Goal: Task Accomplishment & Management: Complete application form

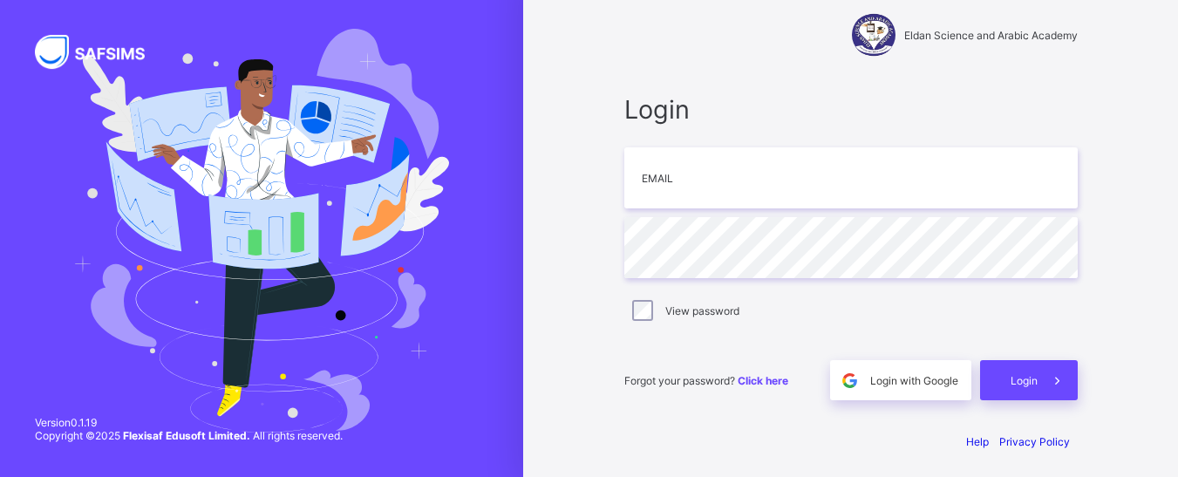
scroll to position [28, 0]
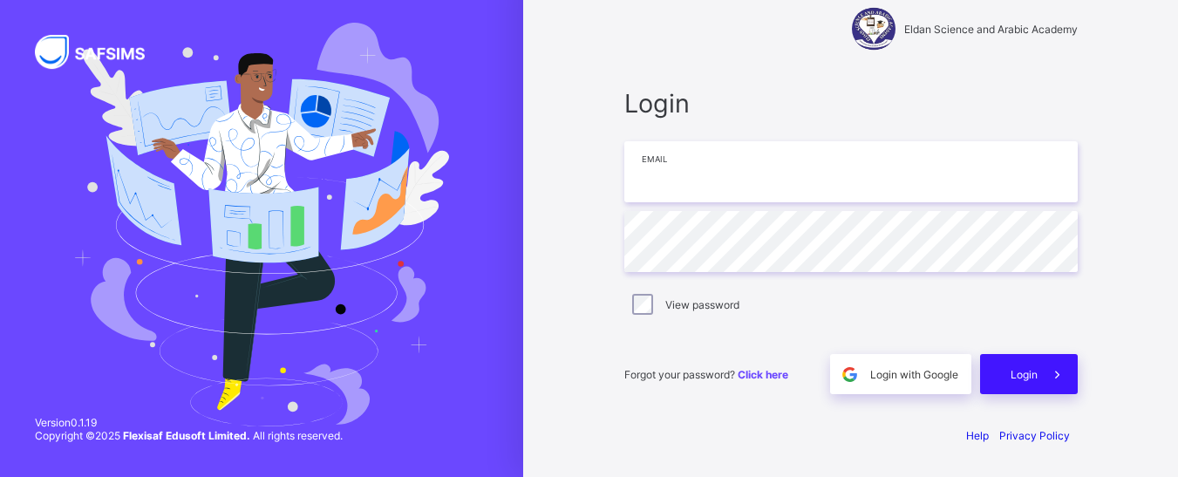
type input "**********"
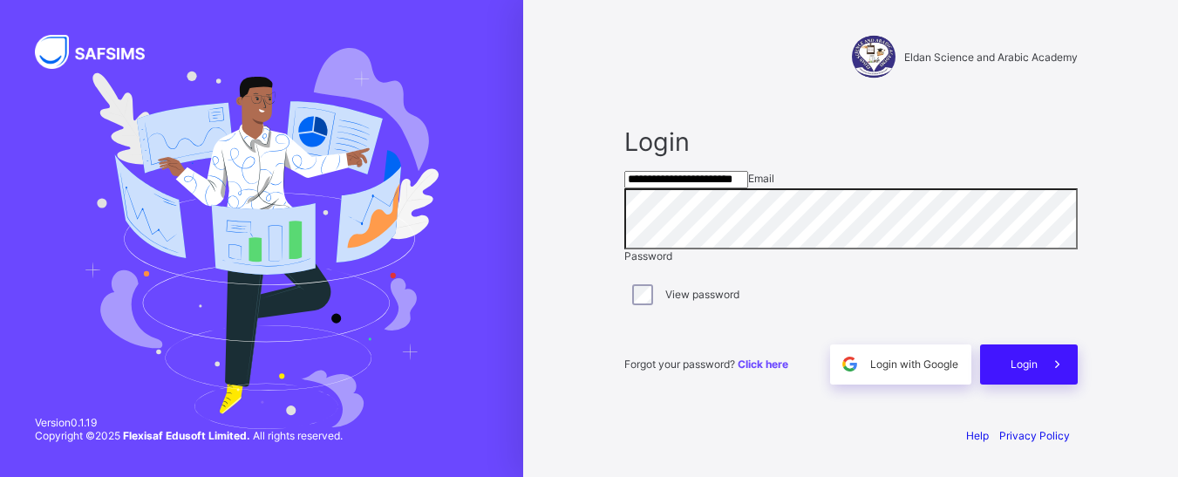
click at [1045, 368] on span at bounding box center [1058, 364] width 40 height 40
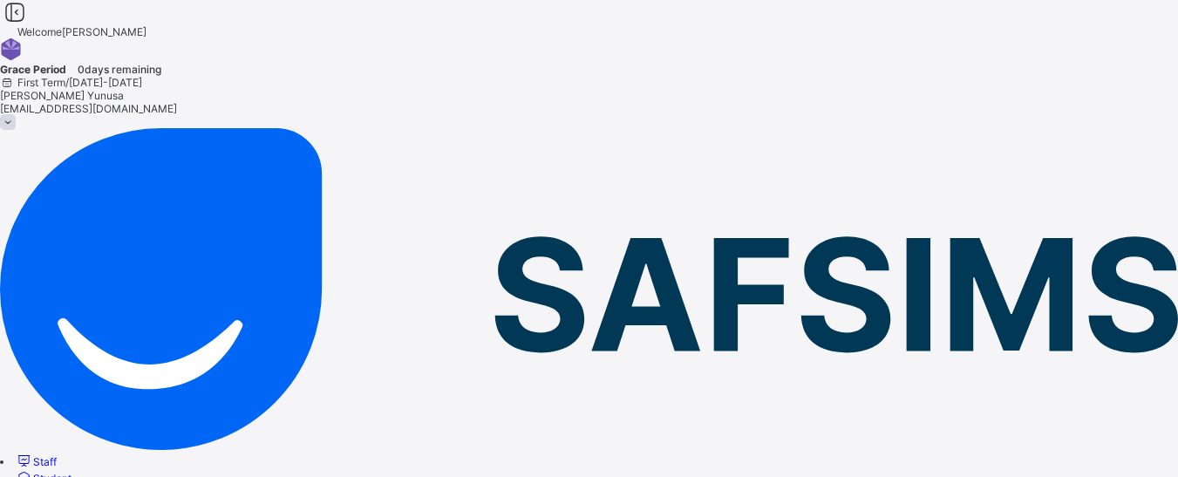
click at [72, 472] on span "Student" at bounding box center [52, 478] width 38 height 13
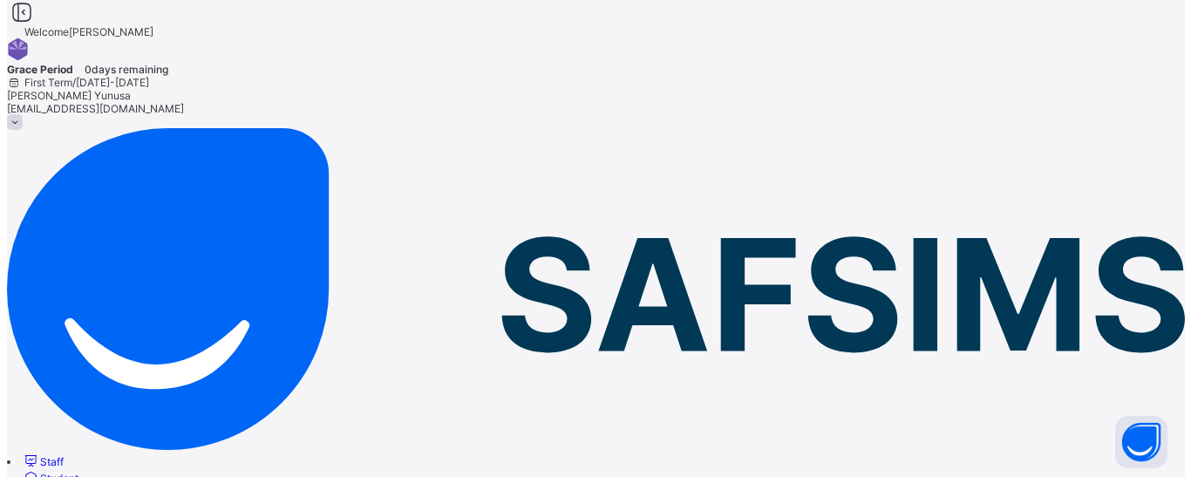
scroll to position [523, 0]
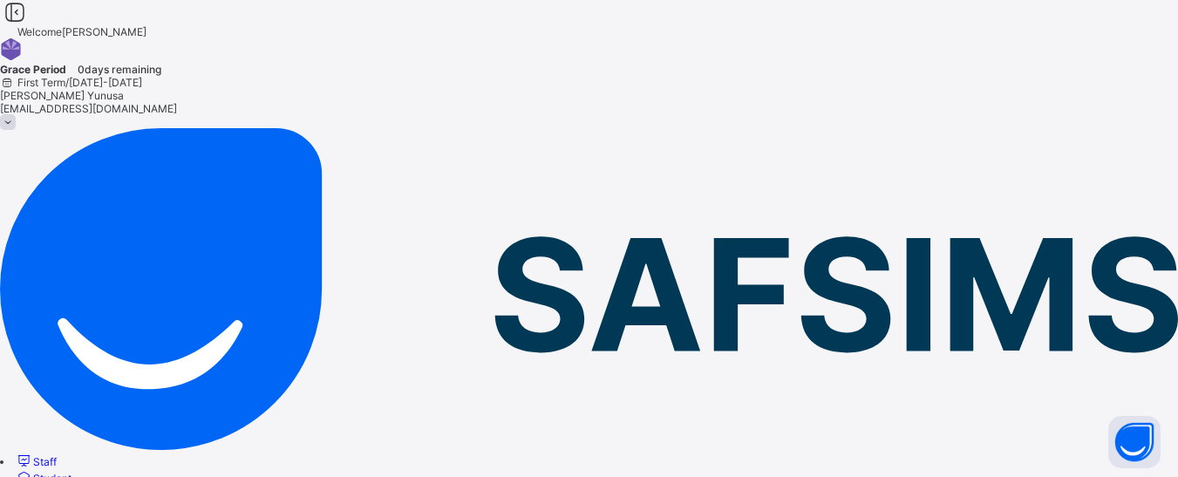
type input "**********"
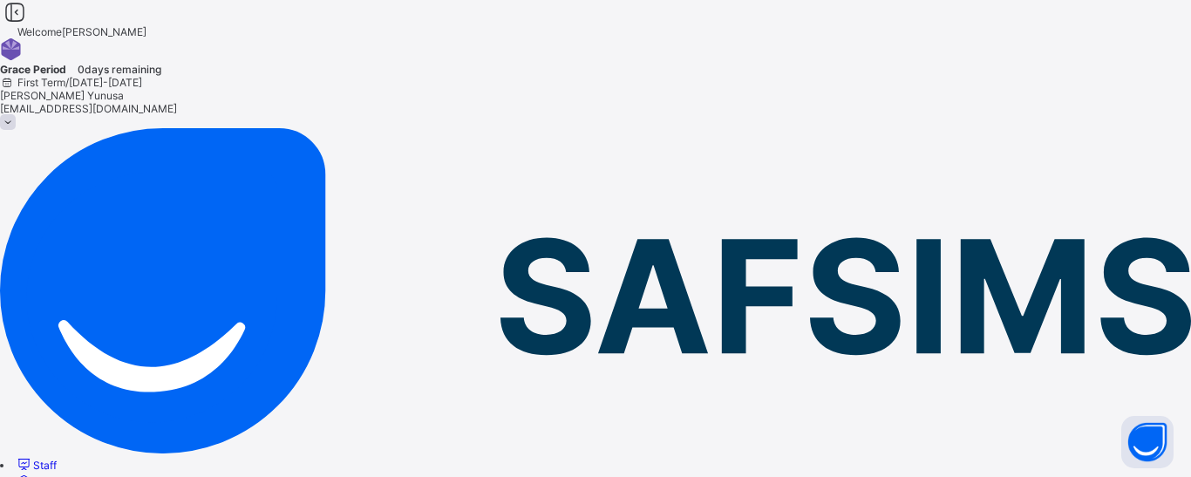
scroll to position [460, 0]
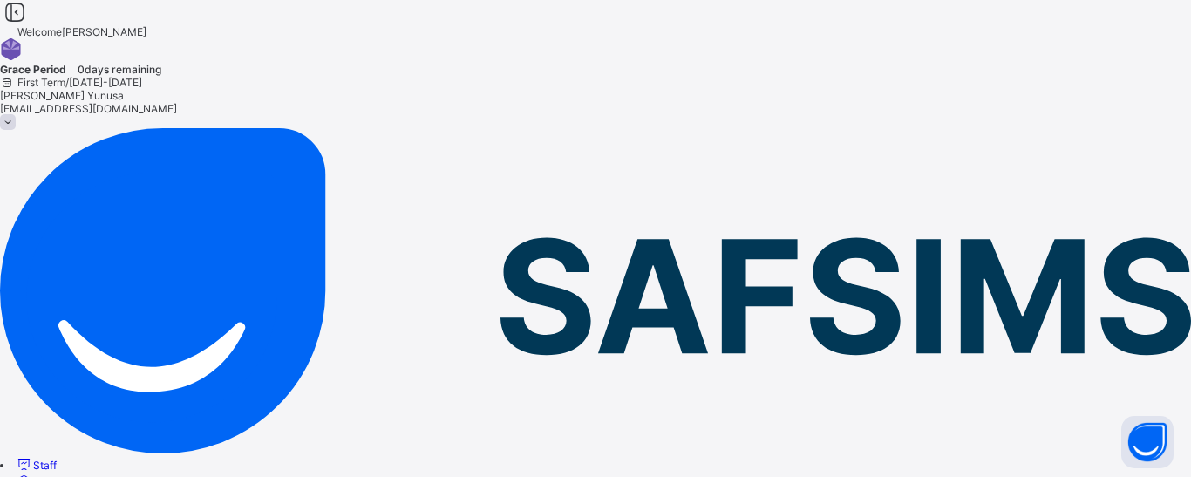
scroll to position [174, 0]
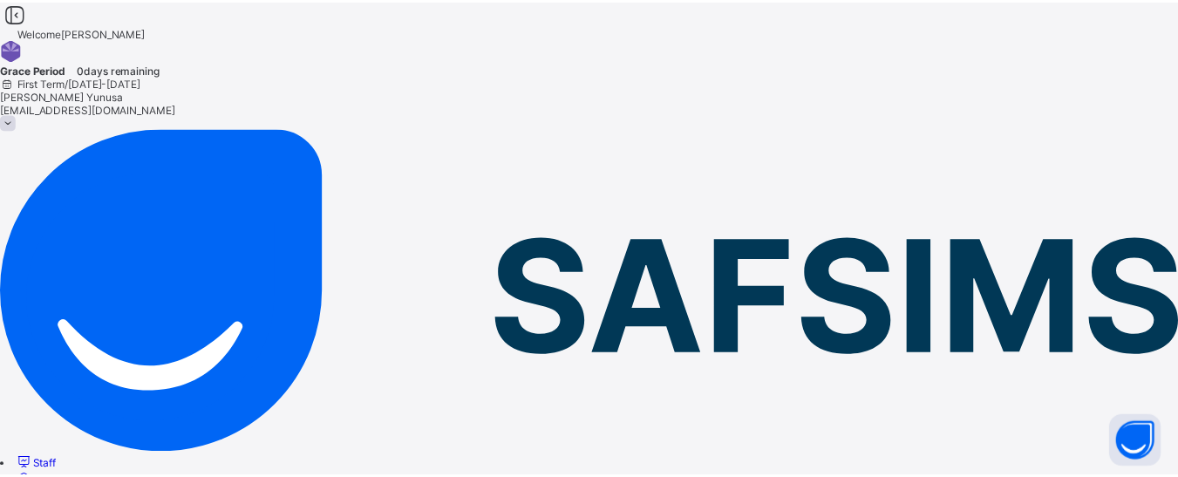
scroll to position [495, 0]
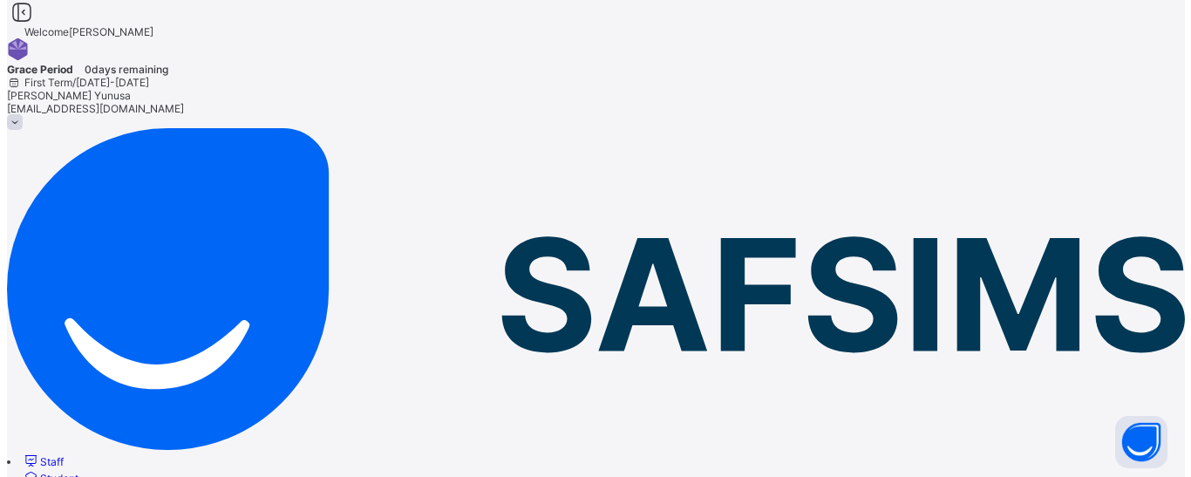
scroll to position [87, 0]
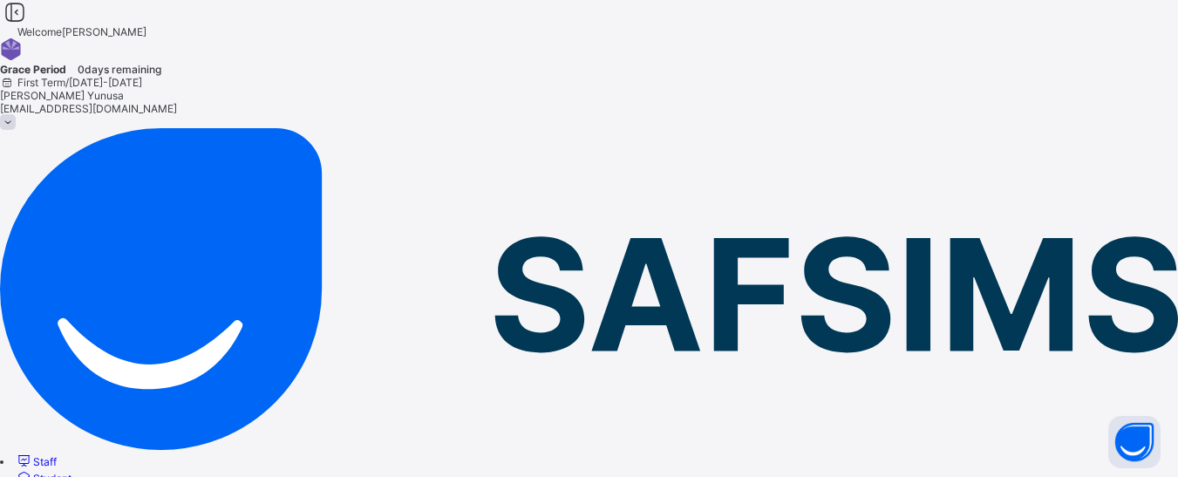
type input "**********"
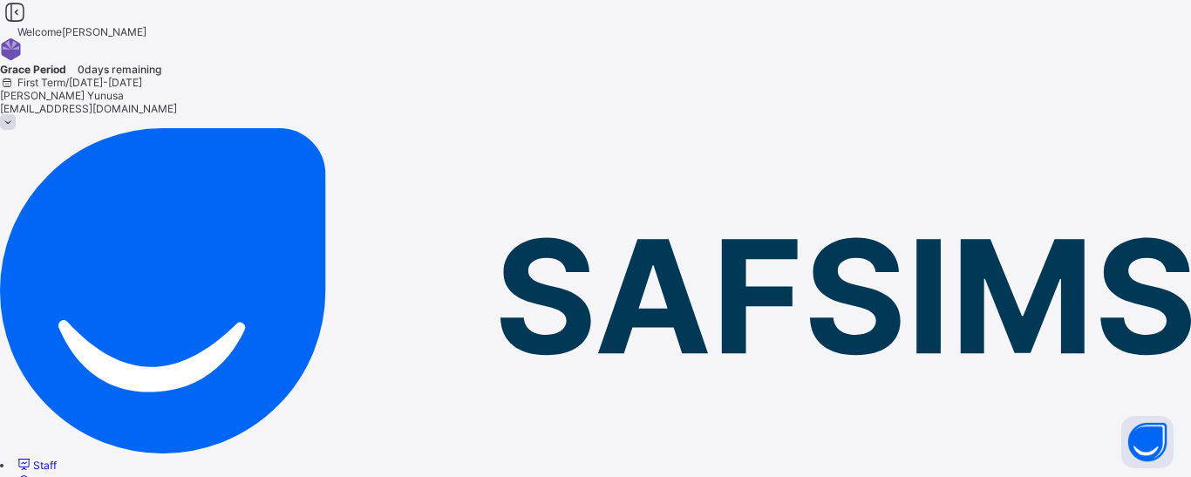
scroll to position [436, 0]
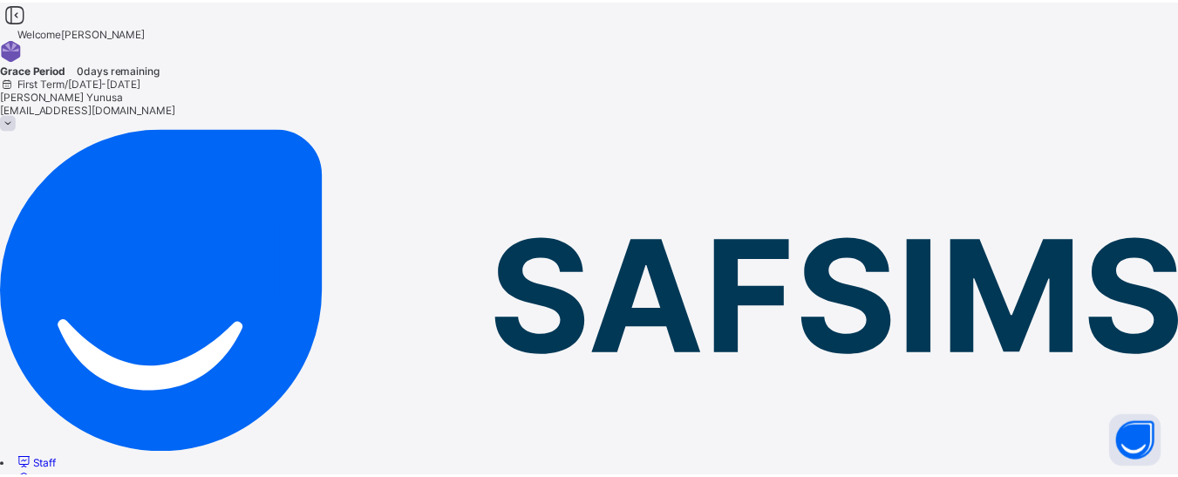
scroll to position [495, 0]
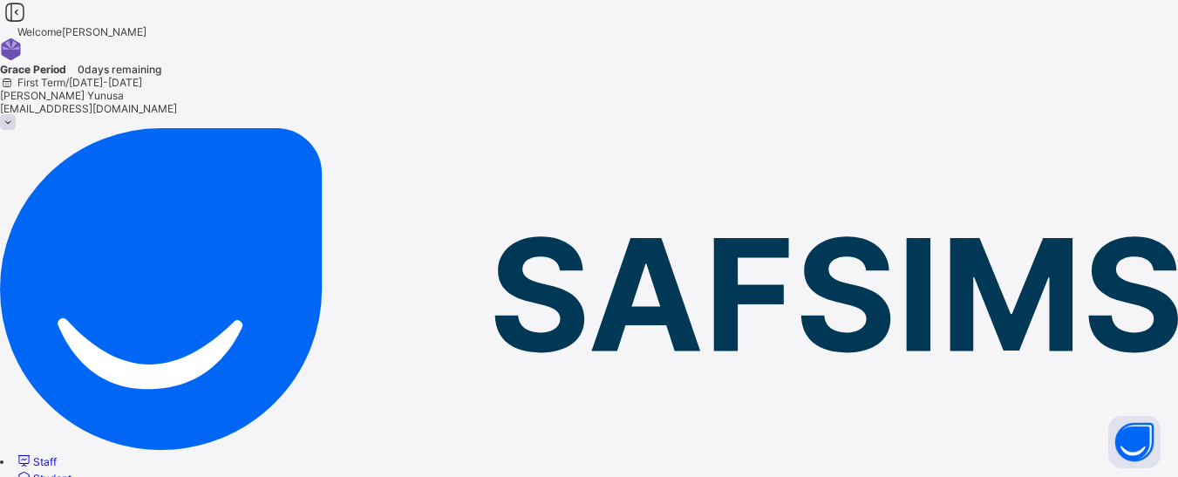
scroll to position [698, 0]
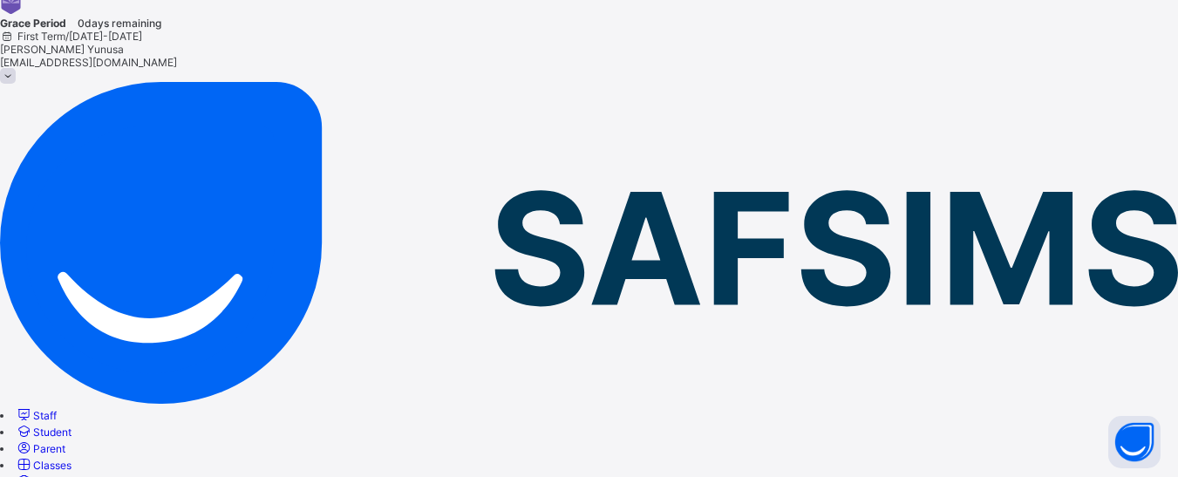
scroll to position [174, 0]
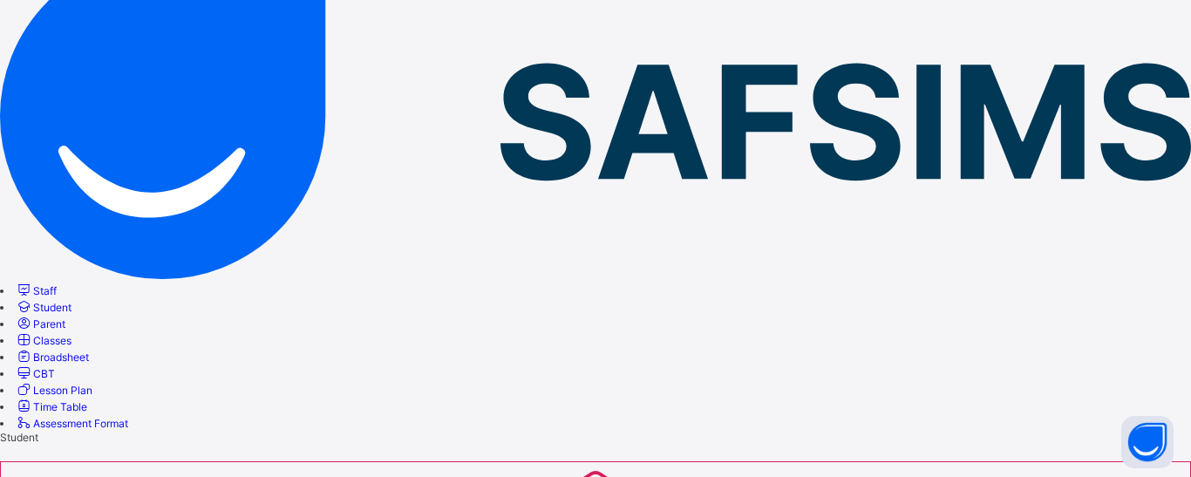
scroll to position [262, 0]
type input "**********"
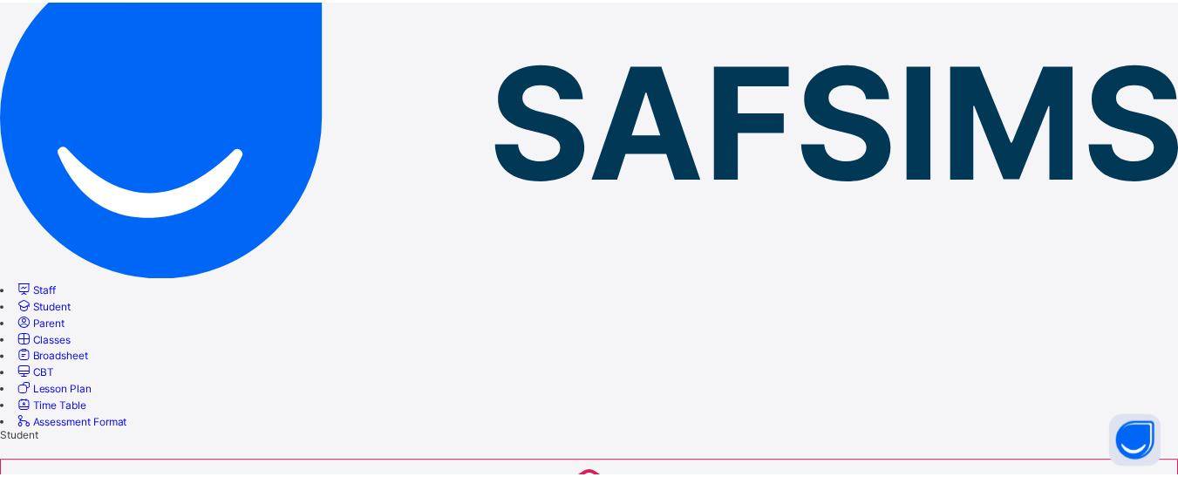
scroll to position [495, 0]
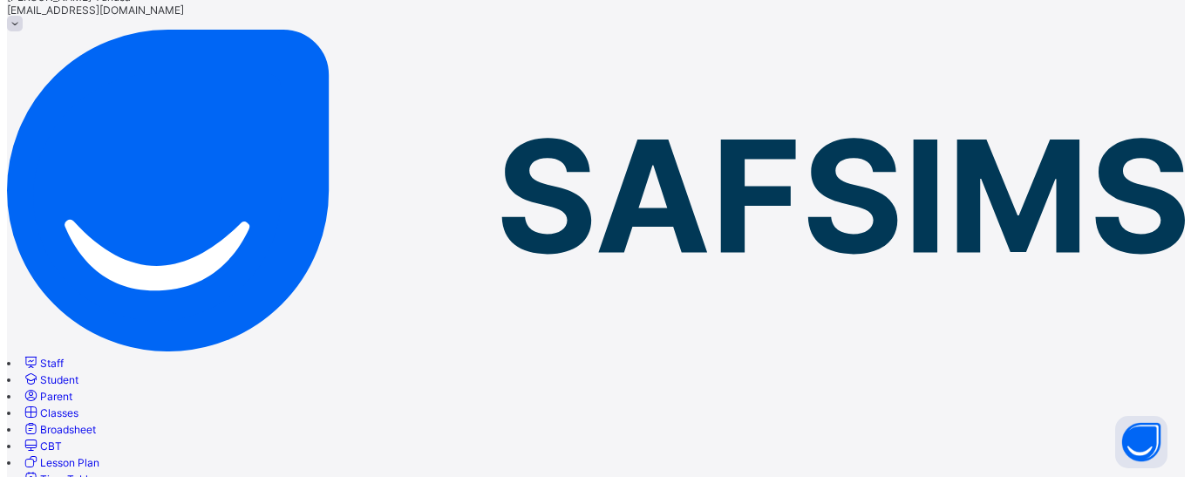
scroll to position [262, 0]
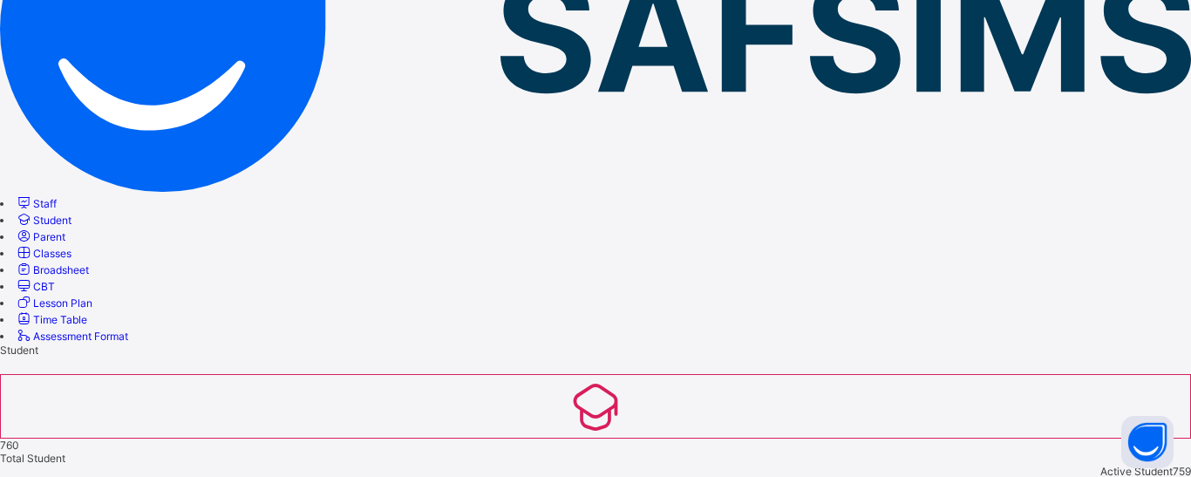
scroll to position [349, 0]
type input "**********"
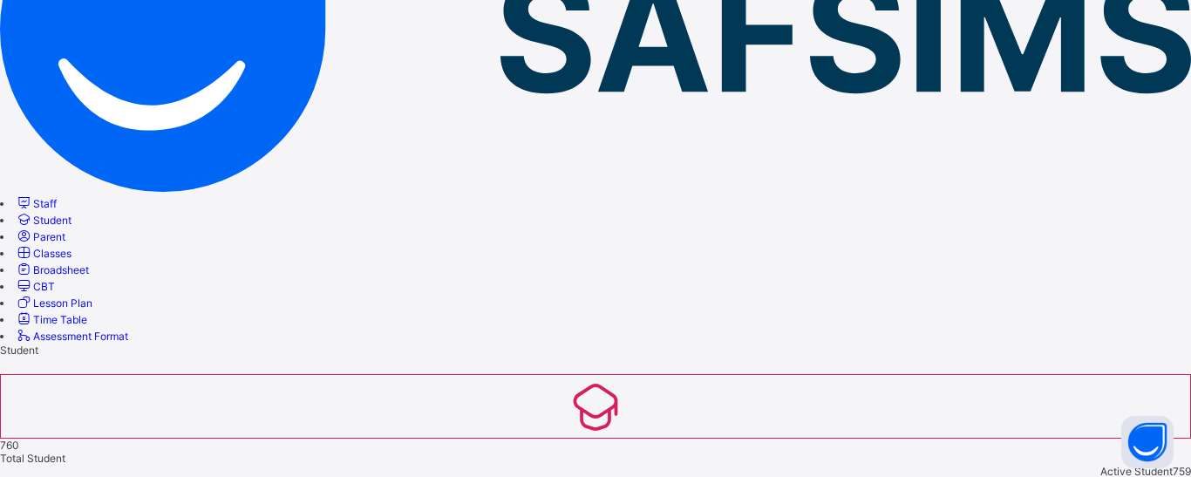
scroll to position [349, 0]
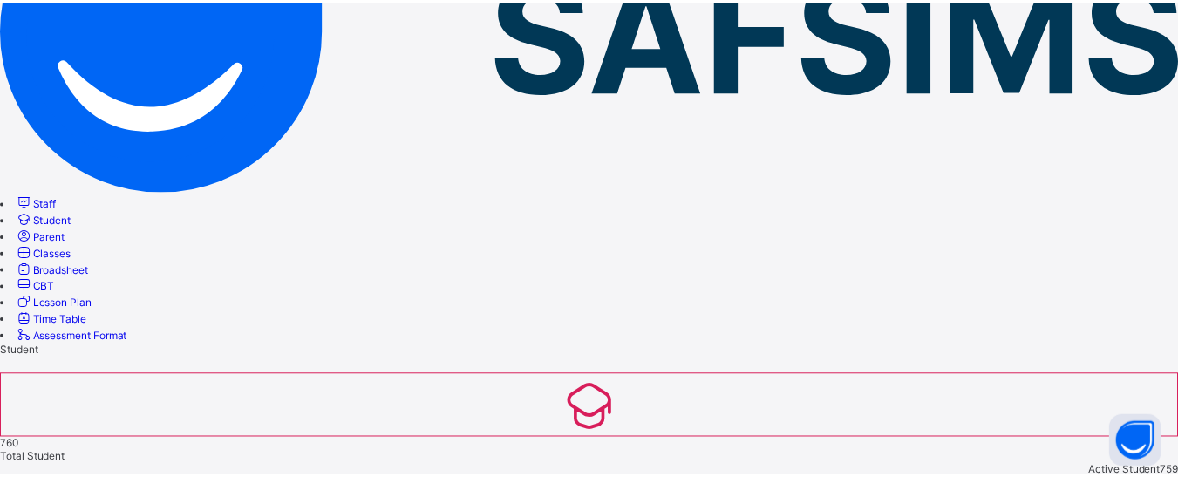
scroll to position [495, 0]
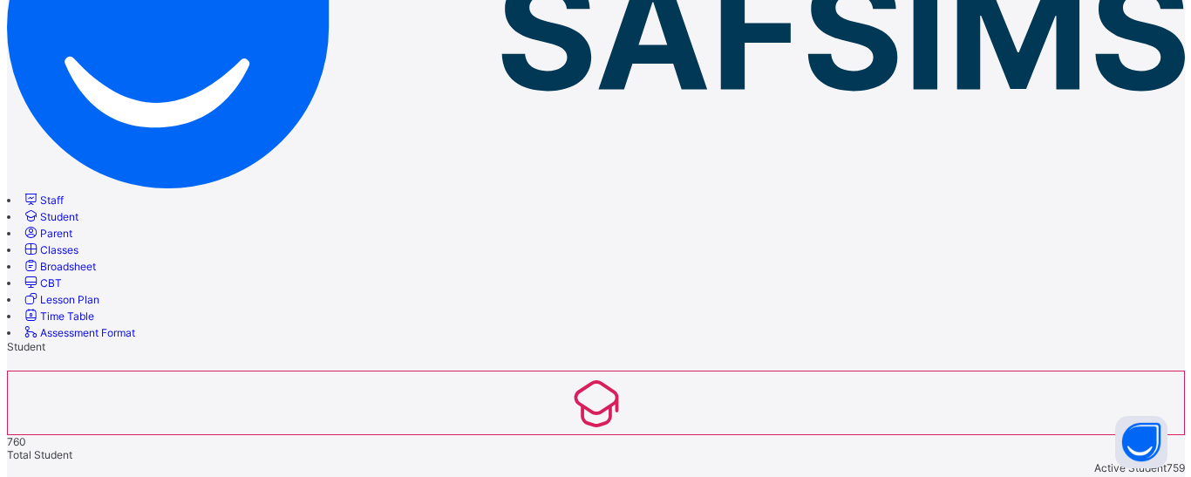
scroll to position [0, 0]
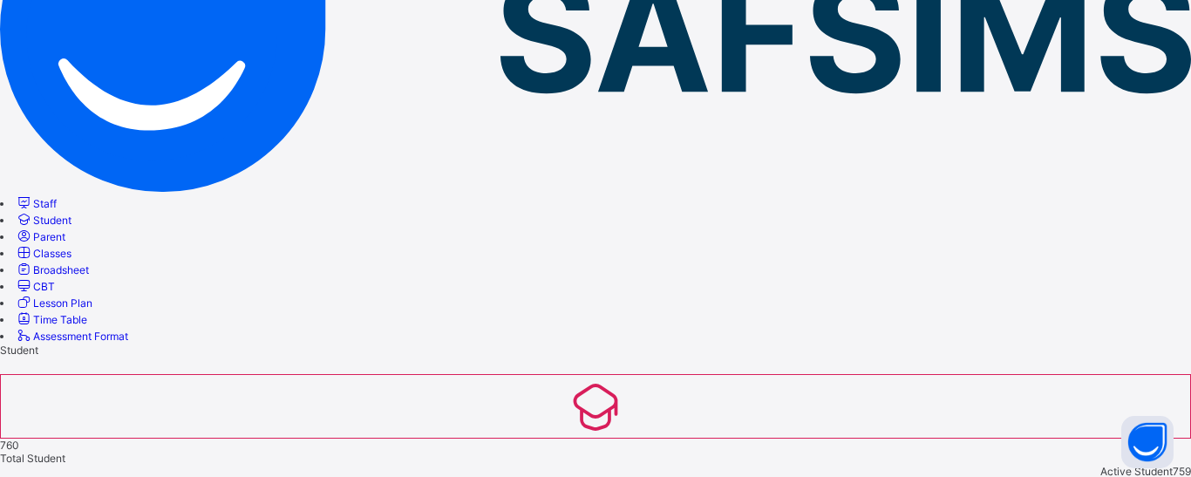
scroll to position [174, 0]
type input "**********"
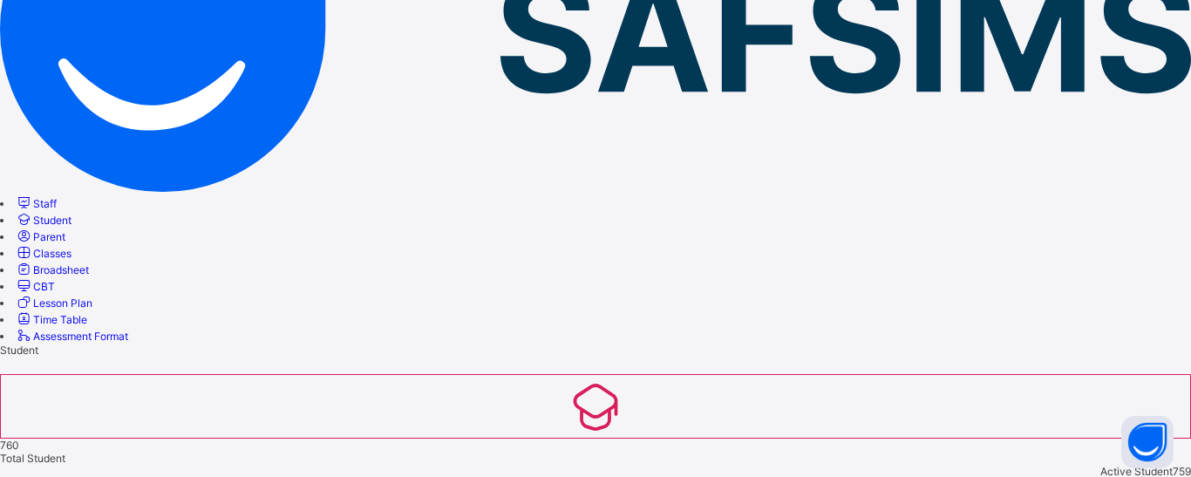
scroll to position [234, 0]
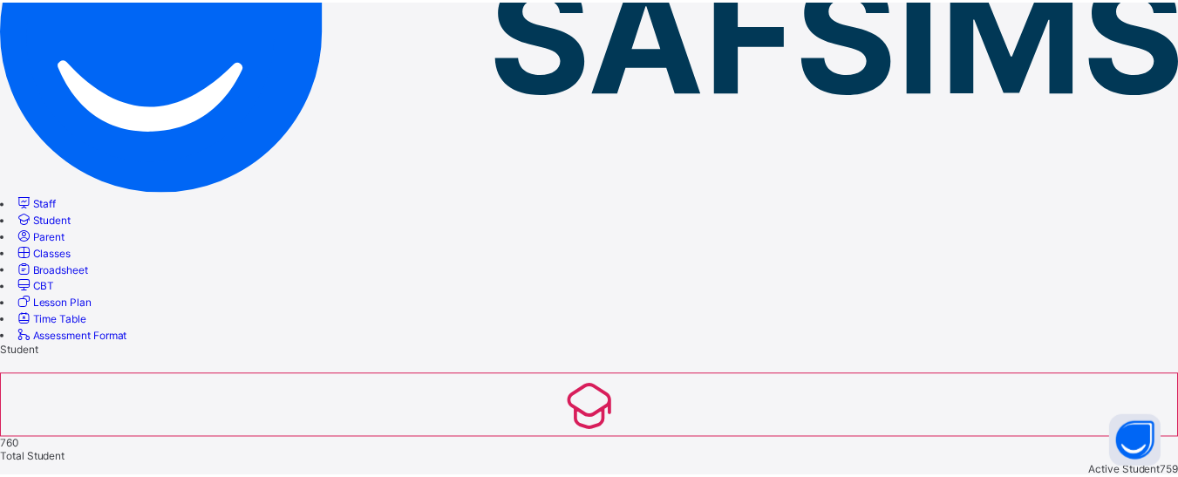
scroll to position [262, 0]
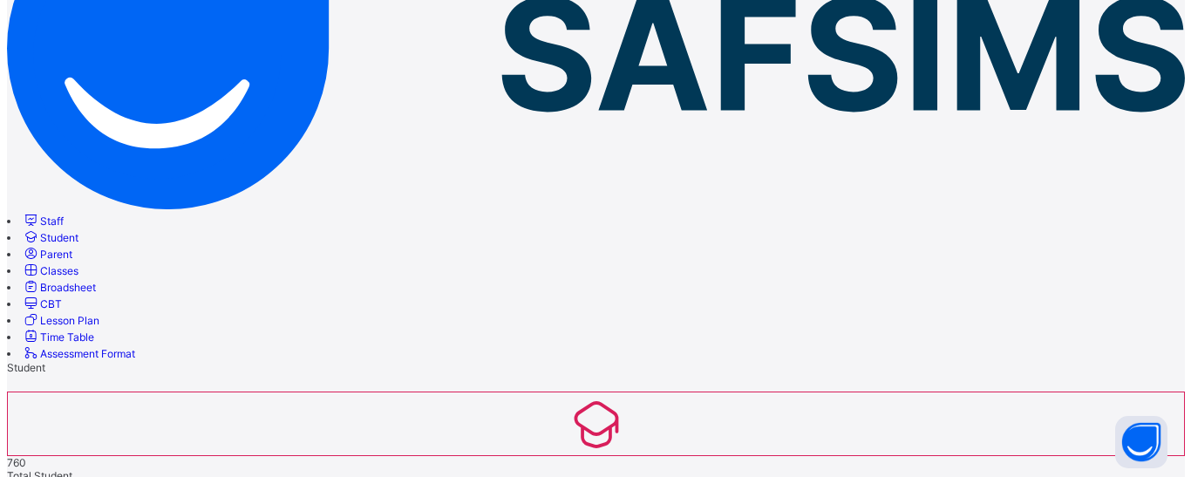
scroll to position [171, 0]
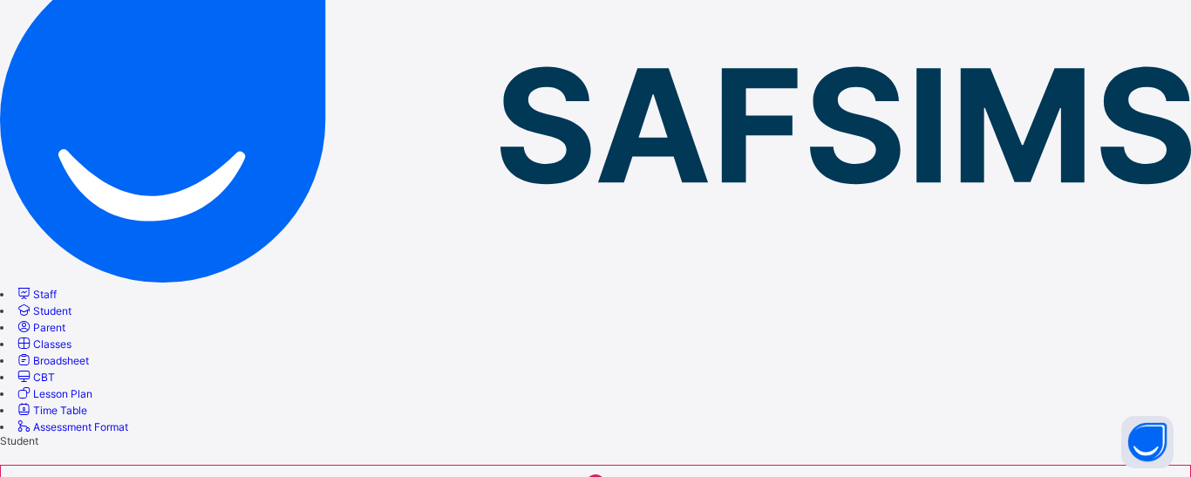
scroll to position [174, 0]
type input "**********"
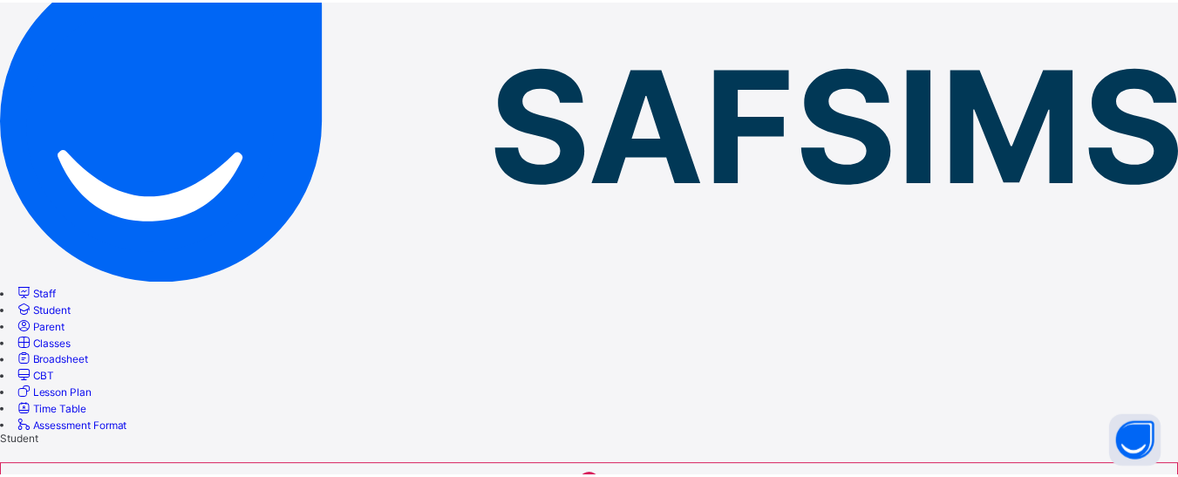
scroll to position [262, 0]
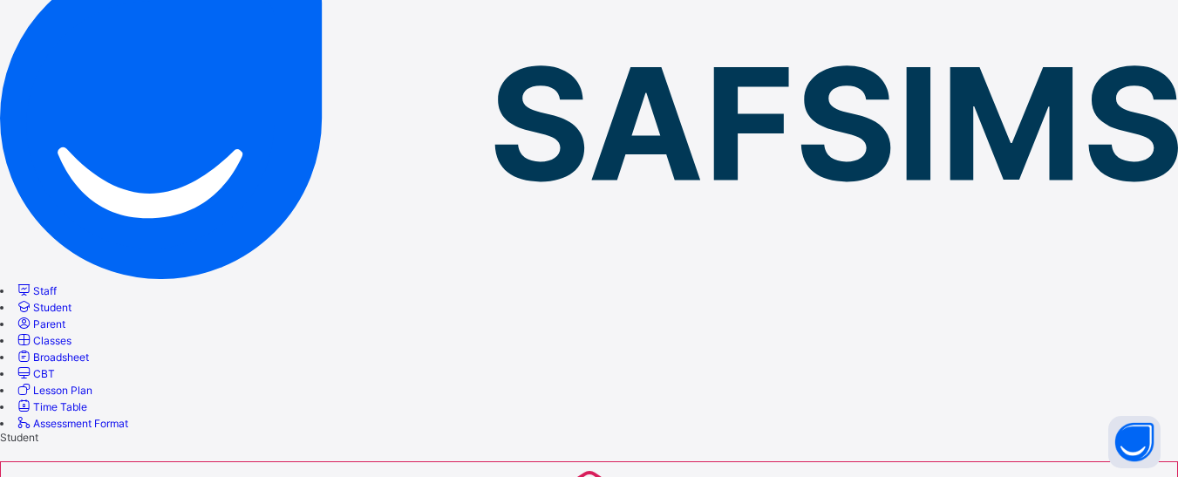
scroll to position [0, 0]
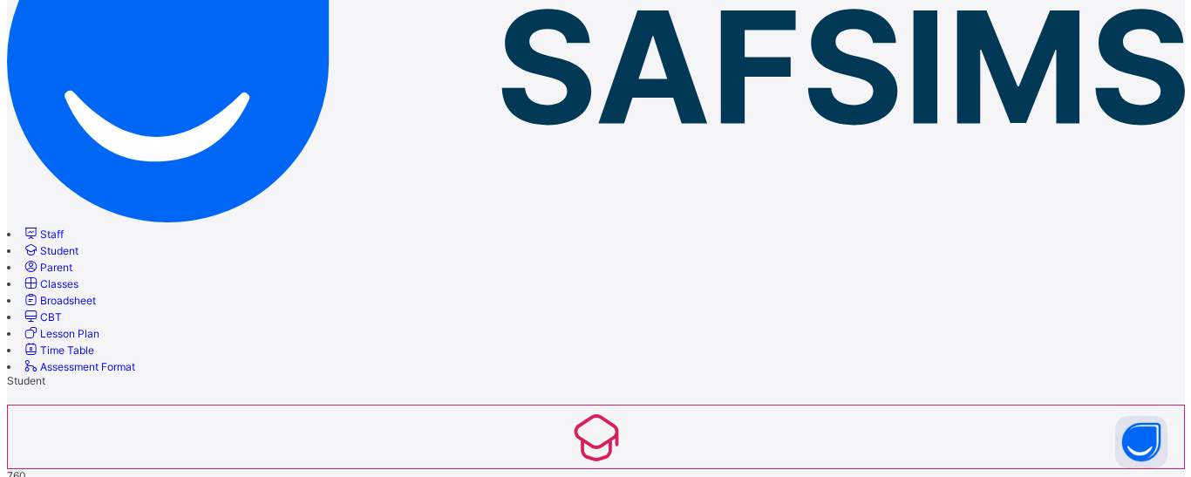
scroll to position [258, 0]
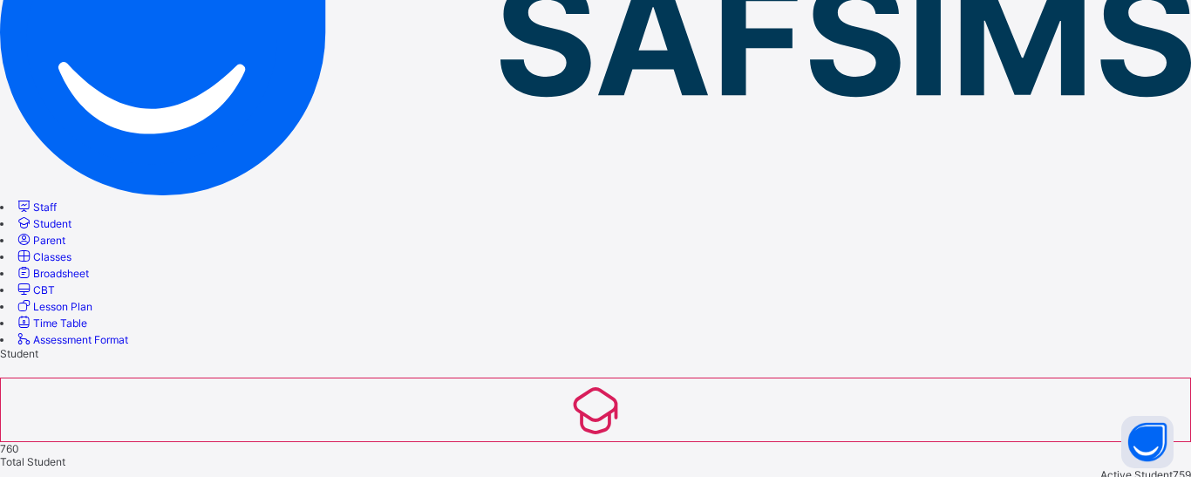
scroll to position [174, 0]
type input "**********"
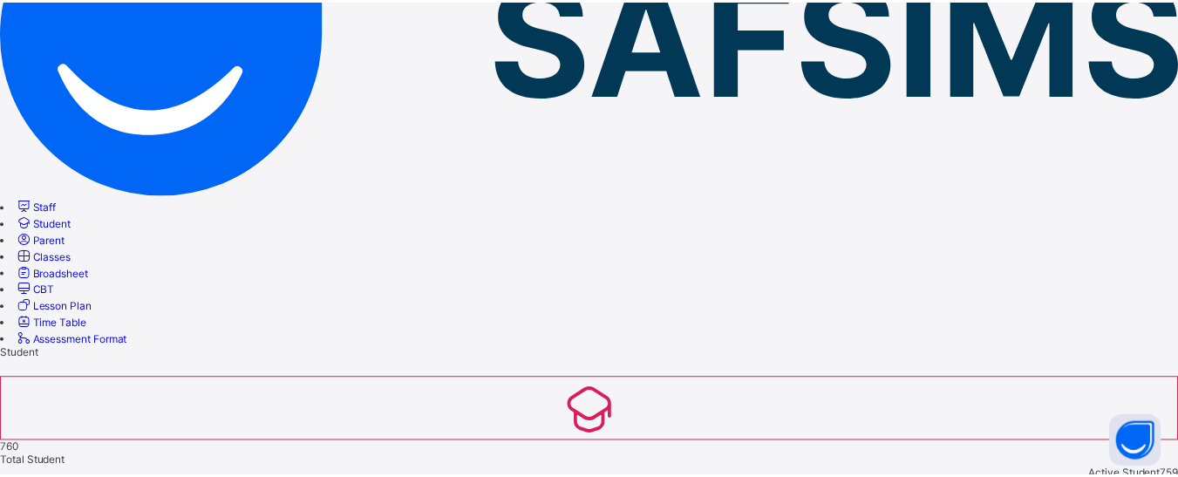
scroll to position [349, 0]
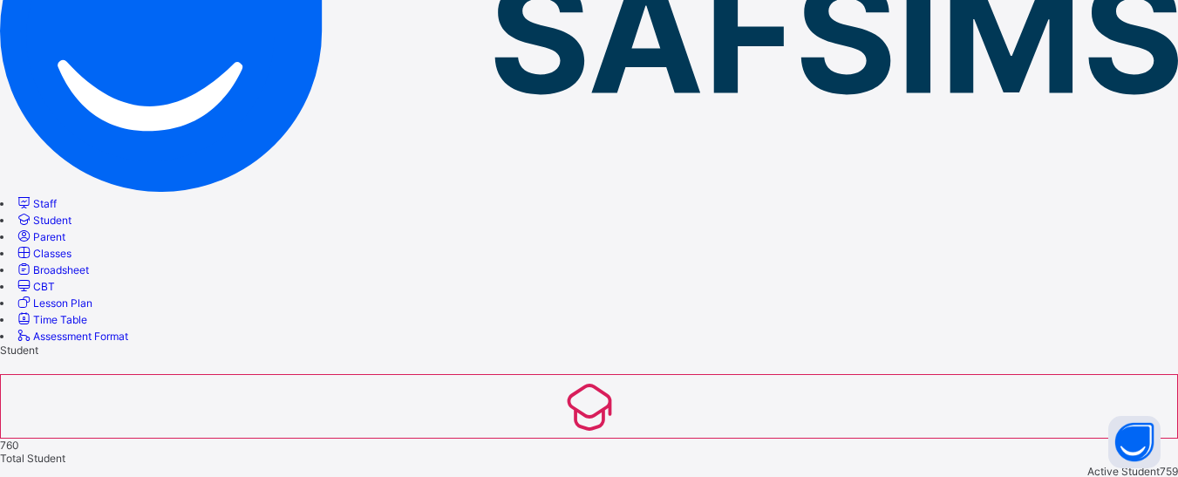
scroll to position [828, 0]
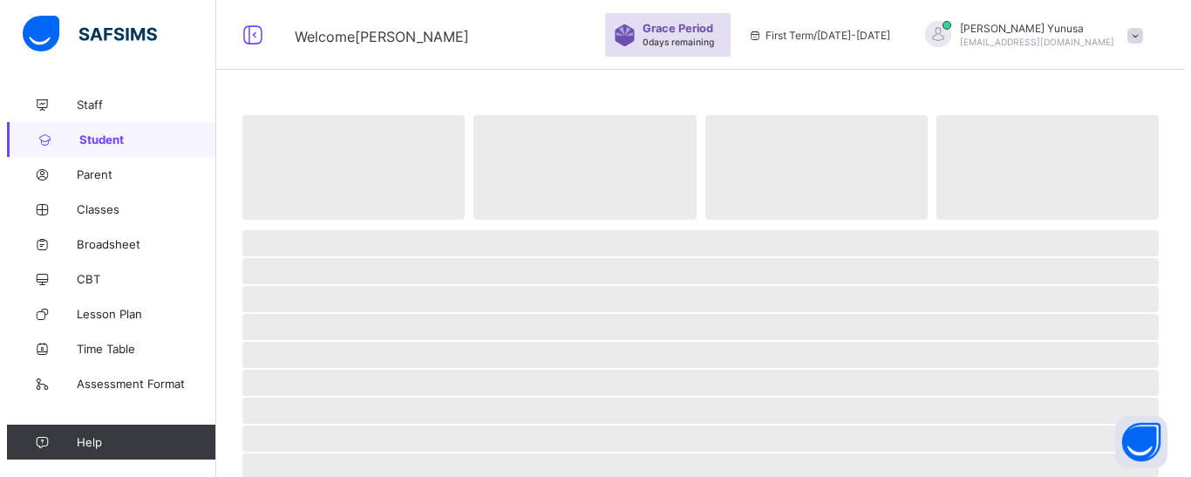
scroll to position [254, 0]
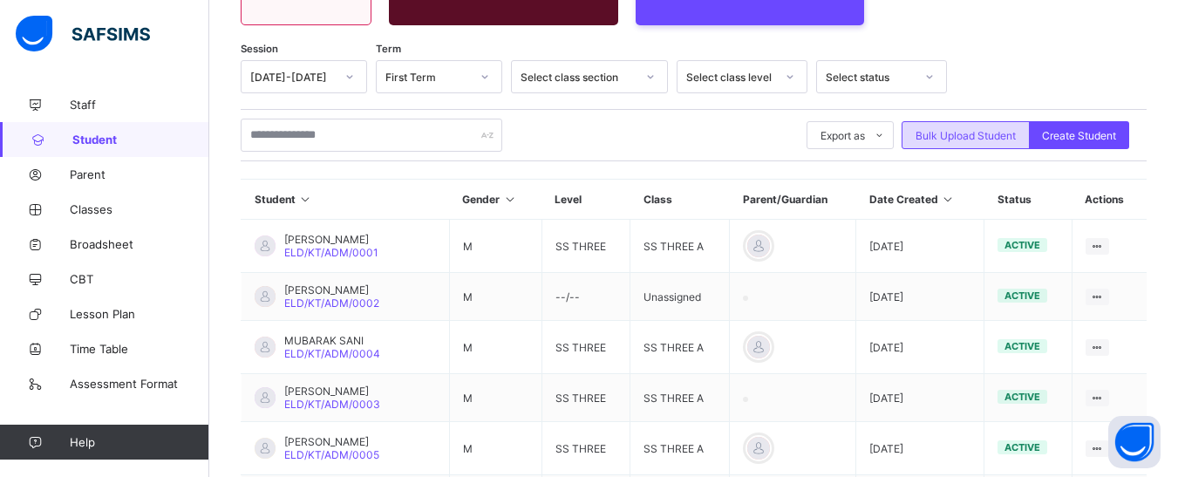
click at [1009, 129] on span "Bulk Upload Student" at bounding box center [966, 135] width 100 height 13
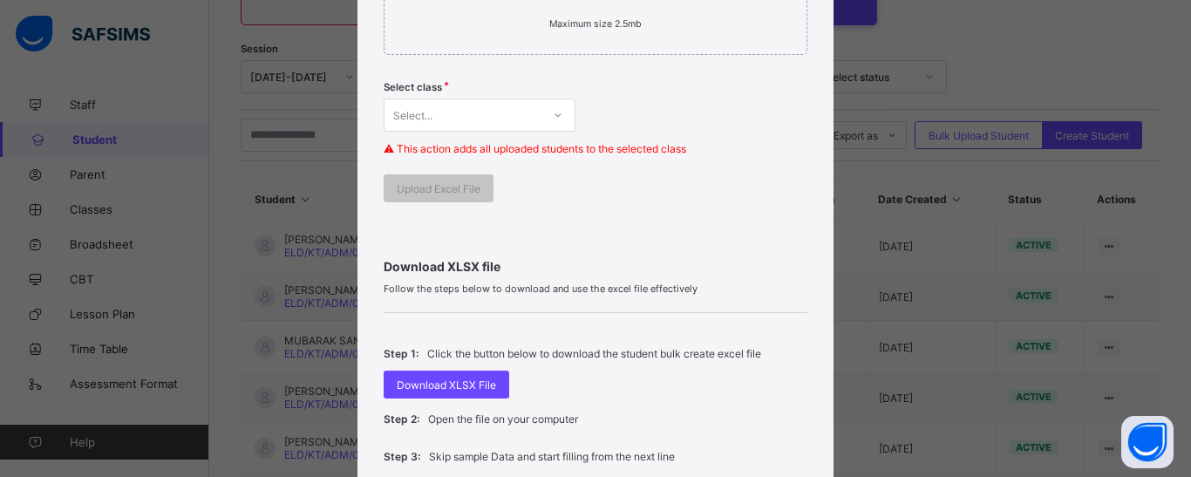
scroll to position [174, 0]
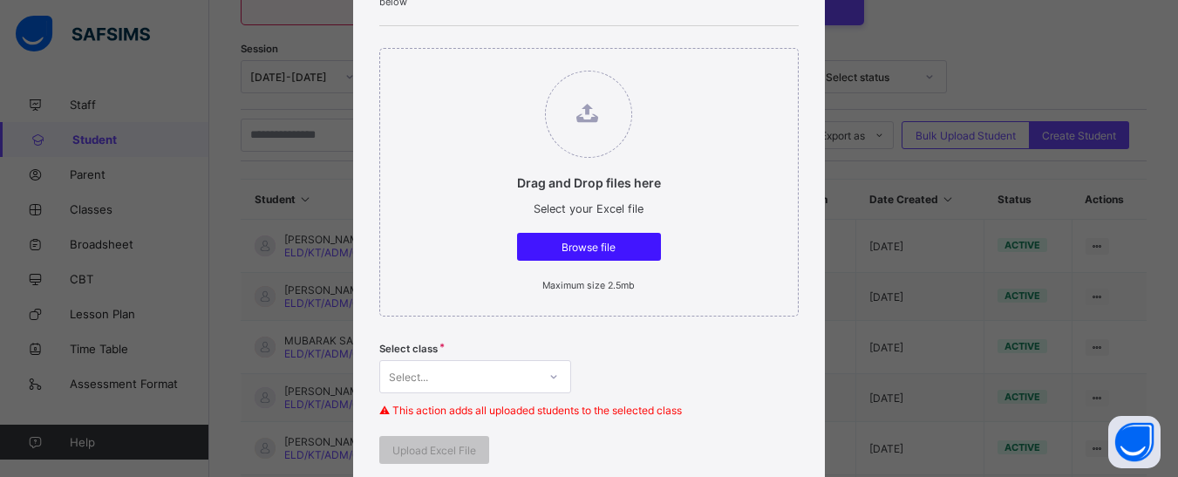
click at [603, 247] on span "Browse file" at bounding box center [589, 247] width 118 height 13
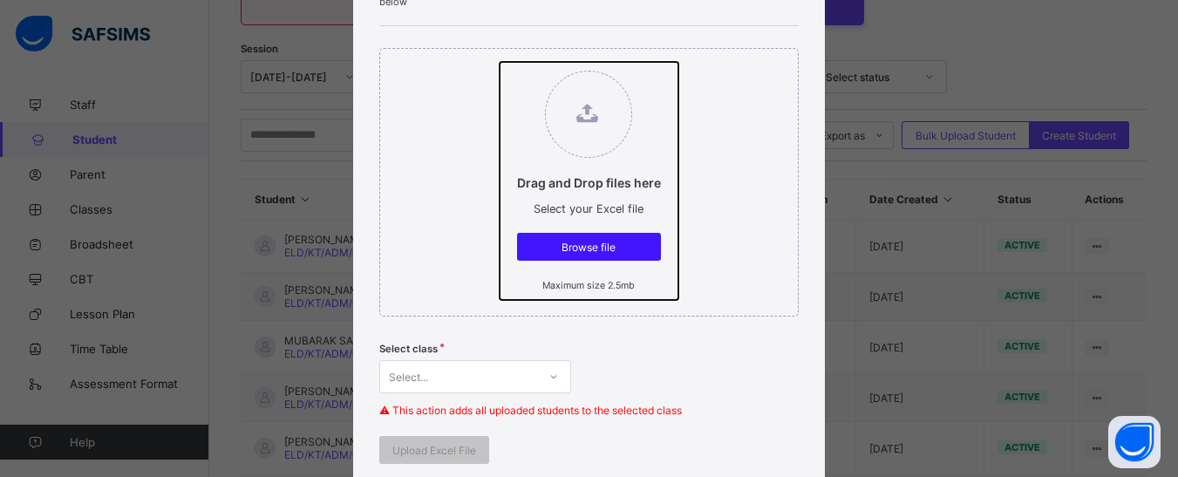
click at [500, 62] on input "Drag and Drop files here Select your Excel file Browse file Maximum size 2.5mb" at bounding box center [500, 62] width 0 height 0
type input "**********"
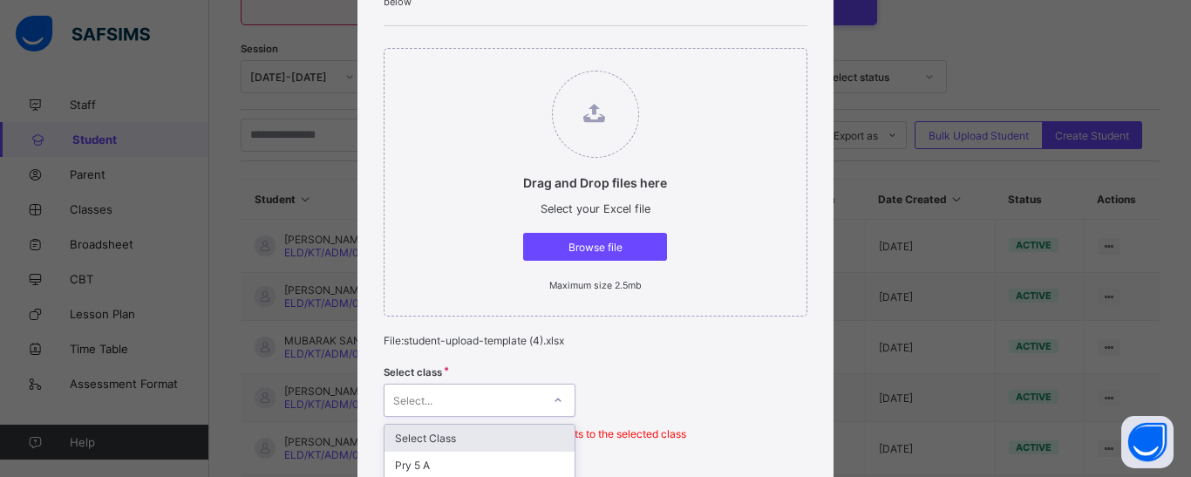
click at [562, 399] on div "option Select Class focused, 1 of 28. 28 results available. Use Up and Down to …" at bounding box center [480, 400] width 192 height 33
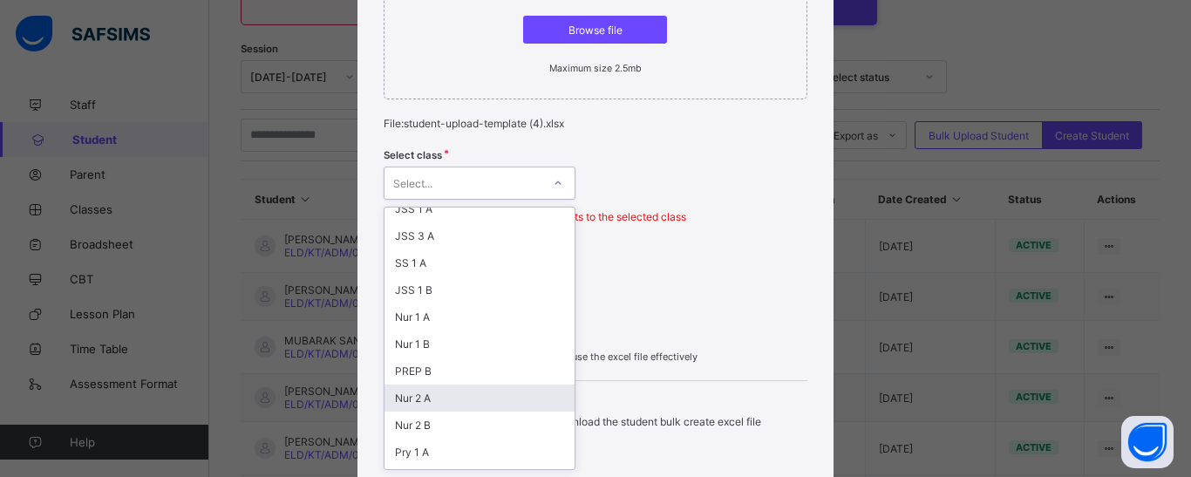
click at [418, 397] on div "Nur 2 A" at bounding box center [480, 398] width 190 height 27
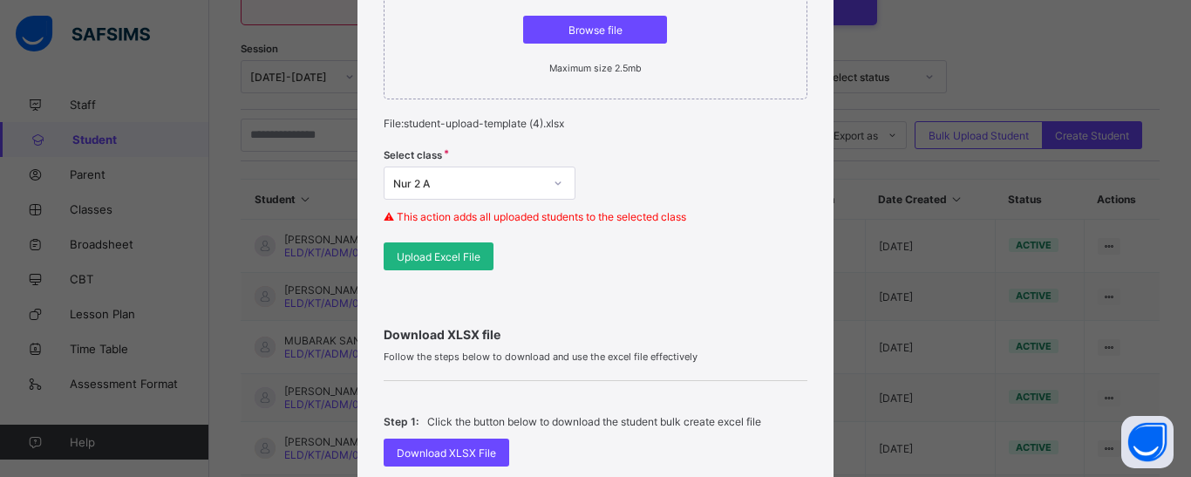
click at [457, 254] on span "Upload Excel File" at bounding box center [439, 256] width 84 height 13
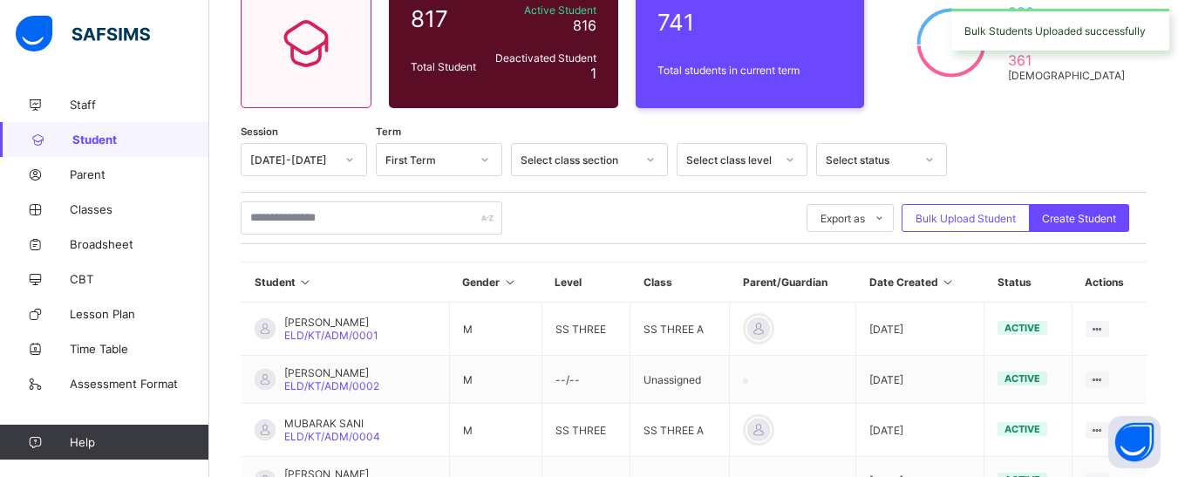
scroll to position [0, 0]
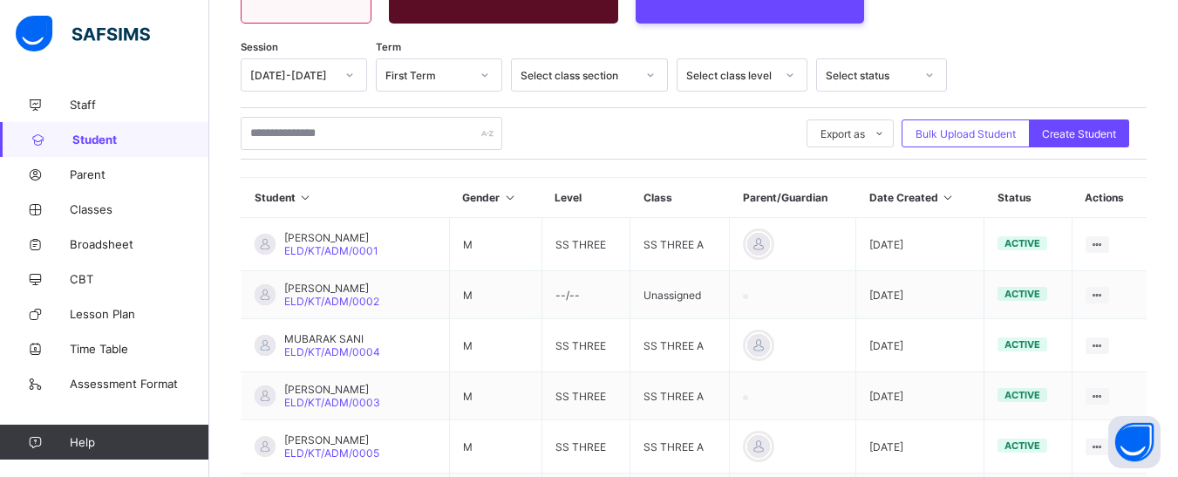
scroll to position [262, 0]
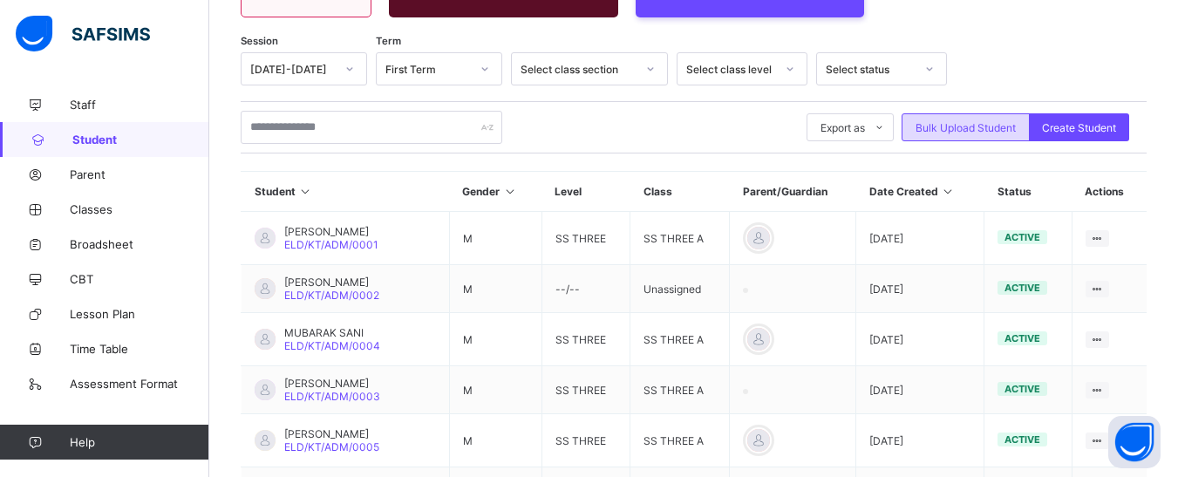
click at [951, 124] on span "Bulk Upload Student" at bounding box center [966, 127] width 100 height 13
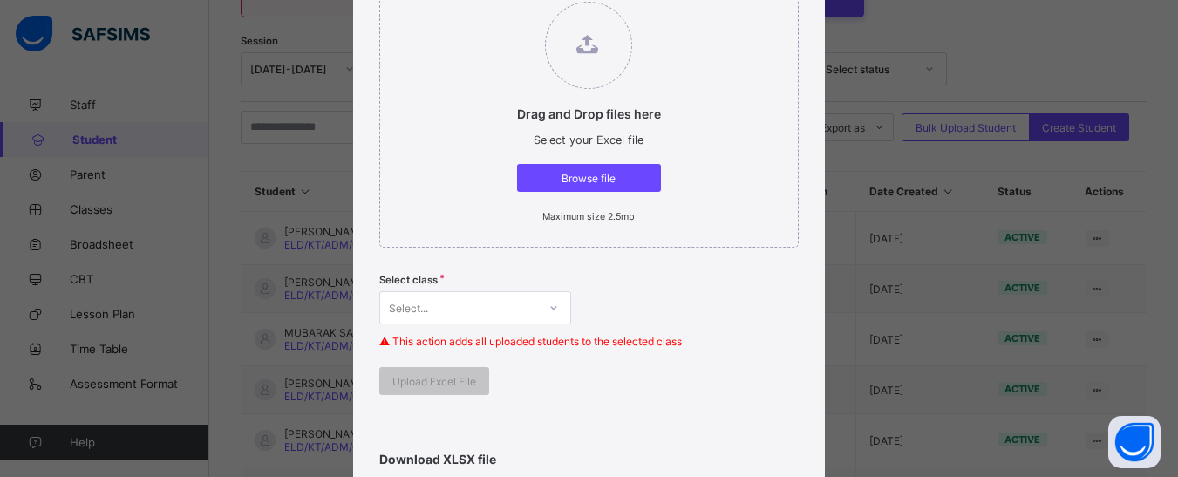
scroll to position [174, 0]
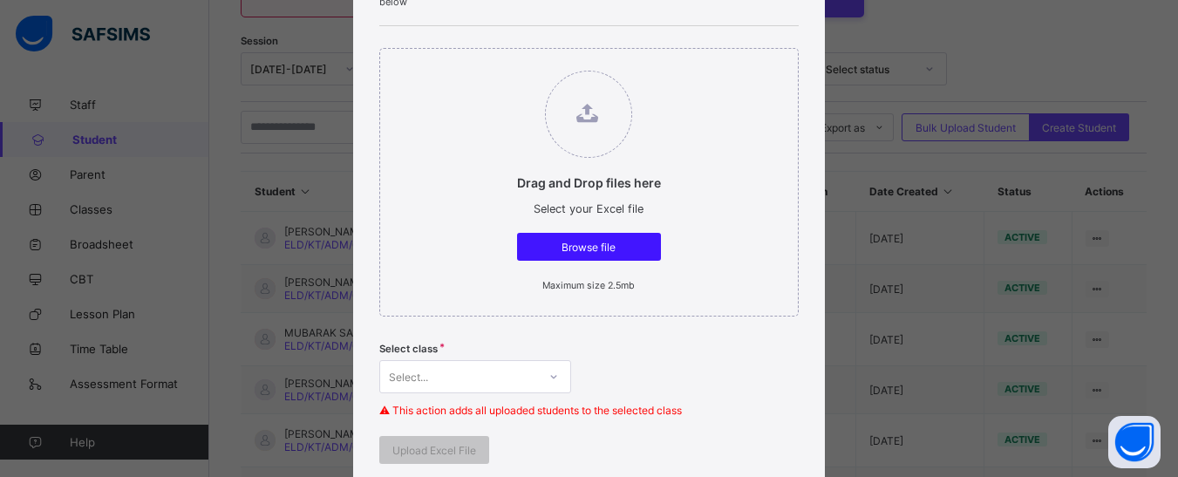
click at [609, 253] on span "Browse file" at bounding box center [589, 247] width 118 height 13
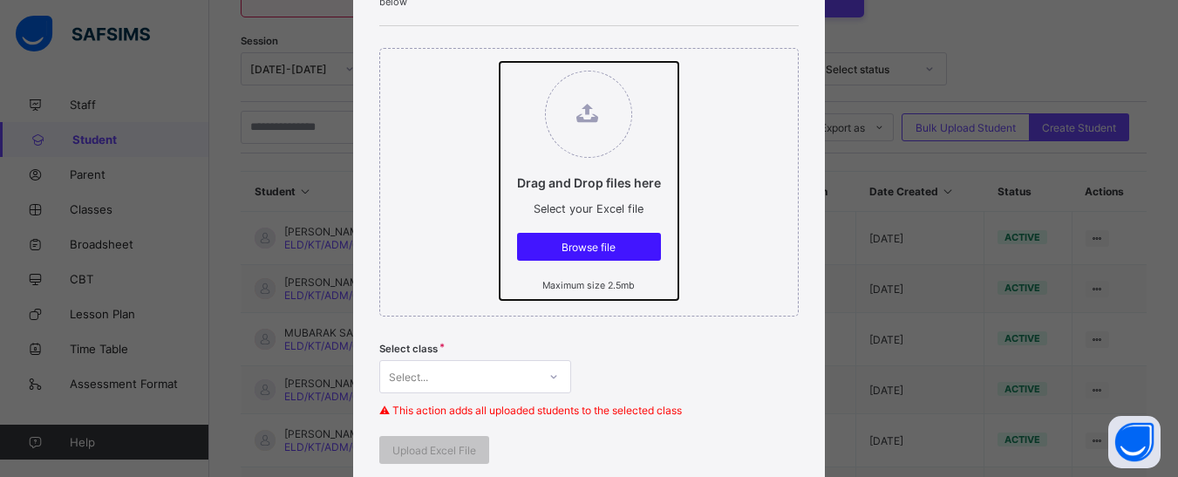
click at [500, 62] on input "Drag and Drop files here Select your Excel file Browse file Maximum size 2.5mb" at bounding box center [500, 62] width 0 height 0
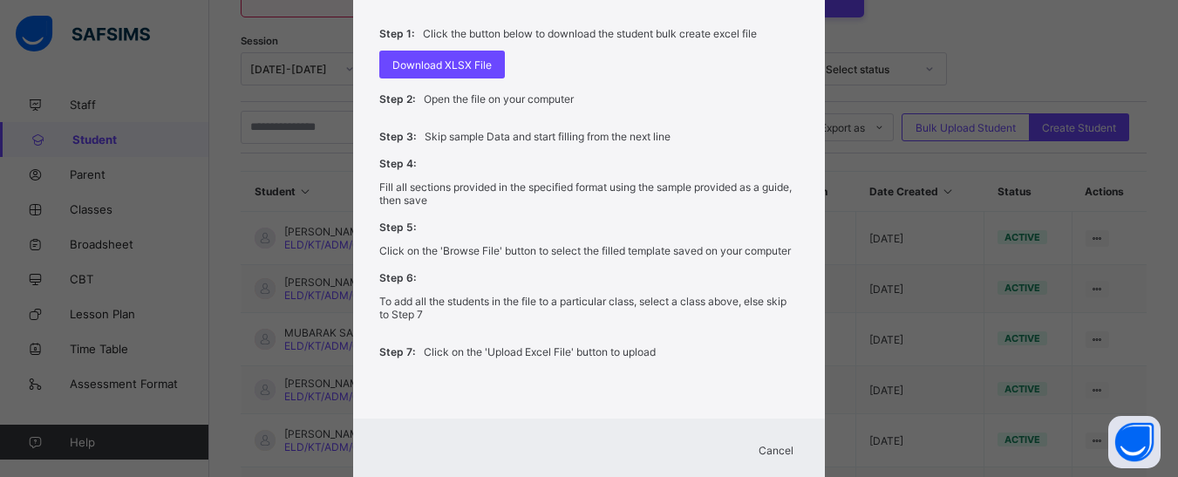
scroll to position [785, 0]
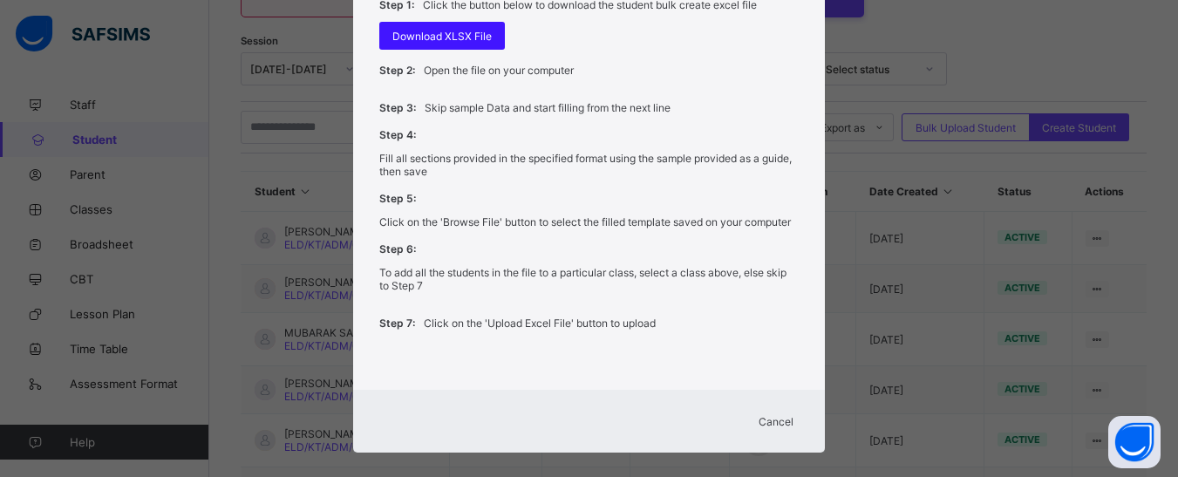
click at [463, 40] on span "Download XLSX File" at bounding box center [441, 36] width 99 height 13
